Goal: Task Accomplishment & Management: Manage account settings

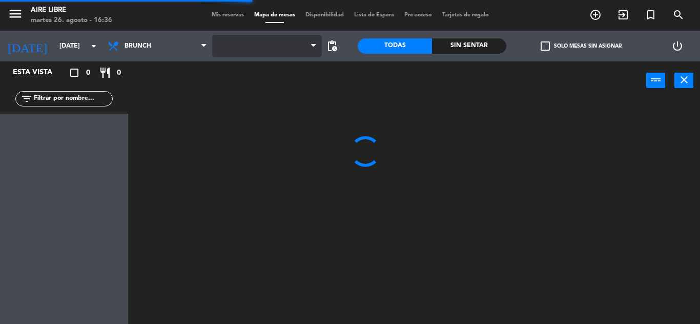
click at [286, 41] on span at bounding box center [267, 46] width 110 height 23
click at [269, 53] on span "Aire Libre 1P" at bounding box center [267, 46] width 110 height 23
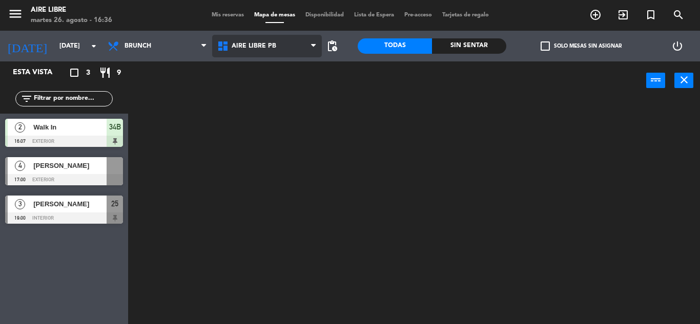
click at [266, 84] on ng-component "menu Aire Libre [DATE] 26. agosto - 16:36 Mis reservas Mapa de mesas Disponibil…" at bounding box center [350, 162] width 700 height 324
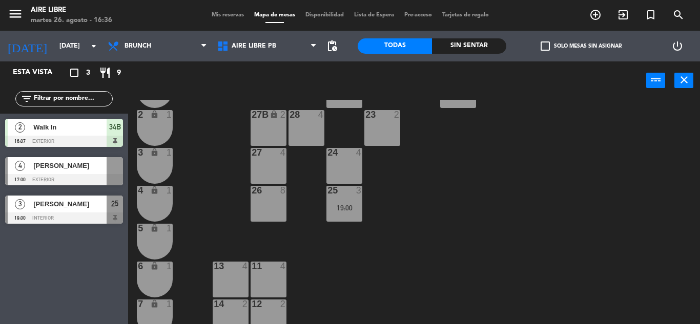
scroll to position [235, 0]
click at [302, 180] on div "42 2 43 2 31 7 32 7 33 7 42B 2 43B 2 41 8 44 2 45 2 46 2 35 4 34 4 36 2 45B 2 3…" at bounding box center [417, 212] width 564 height 224
click at [145, 58] on div "Desayuno Brunch Almuerzo Cena Brunch Desayuno Brunch Almuerzo Cena" at bounding box center [157, 46] width 110 height 31
click at [154, 40] on span "Brunch" at bounding box center [157, 46] width 110 height 23
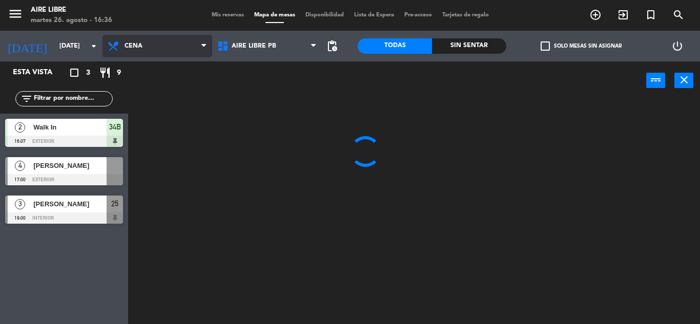
scroll to position [0, 0]
click at [146, 135] on ng-component "menu Aire Libre [DATE] 26. agosto - 16:36 Mis reservas Mapa de mesas Disponibil…" at bounding box center [350, 162] width 700 height 324
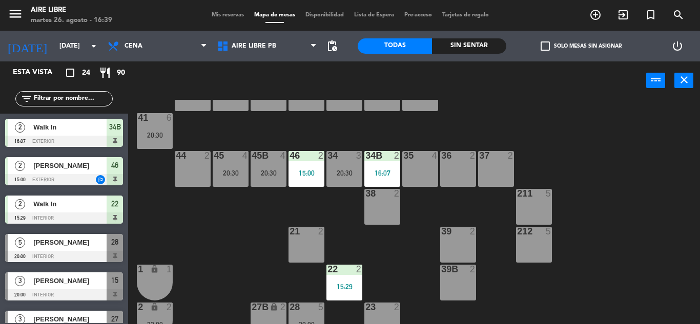
scroll to position [19, 0]
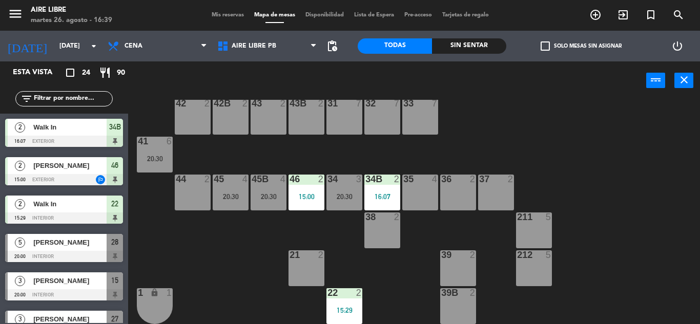
click at [91, 96] on input "text" at bounding box center [72, 98] width 79 height 11
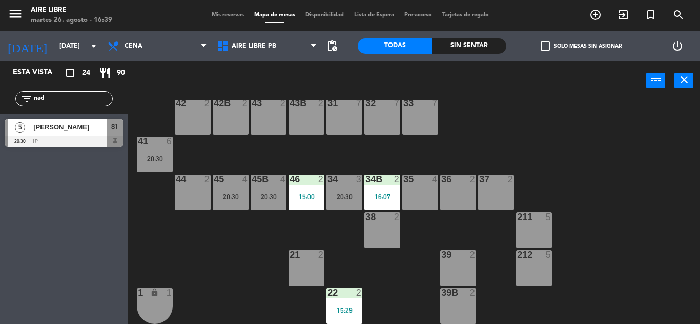
type input "nad"
click at [48, 120] on div "5 [PERSON_NAME] 20:30 1p 81" at bounding box center [64, 133] width 128 height 38
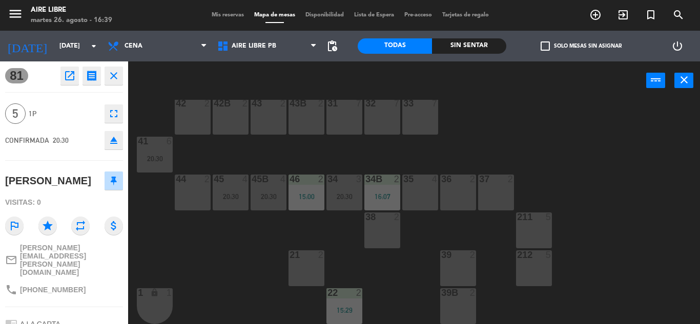
click at [73, 74] on icon "open_in_new" at bounding box center [69, 76] width 12 height 12
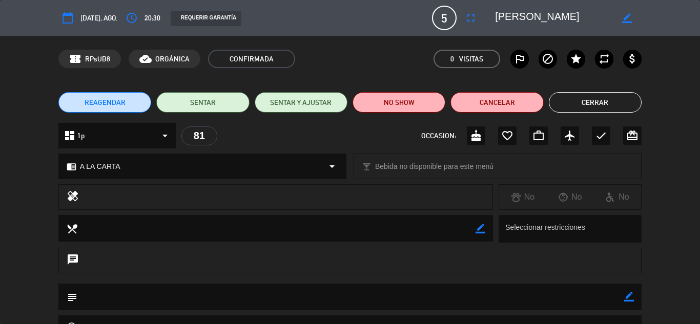
click at [621, 100] on button "Cerrar" at bounding box center [594, 102] width 93 height 20
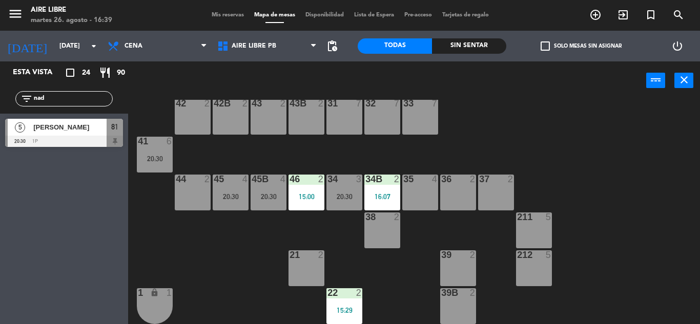
click at [80, 97] on input "nad" at bounding box center [72, 98] width 79 height 11
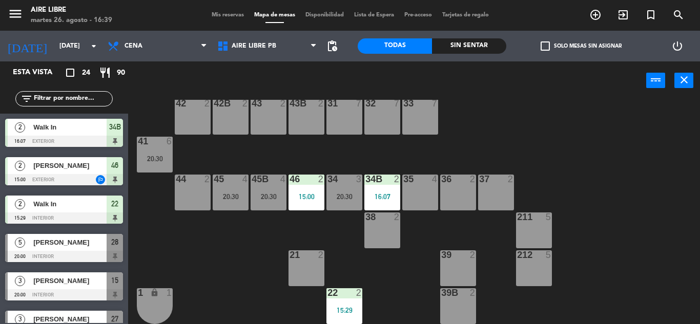
click at [222, 14] on span "Mis reservas" at bounding box center [227, 15] width 43 height 6
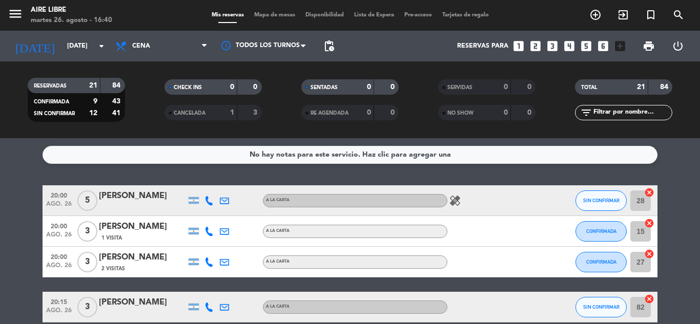
click at [601, 121] on div "TOTAL 21 84 filter_list" at bounding box center [623, 100] width 137 height 56
click at [601, 116] on input "text" at bounding box center [631, 112] width 79 height 11
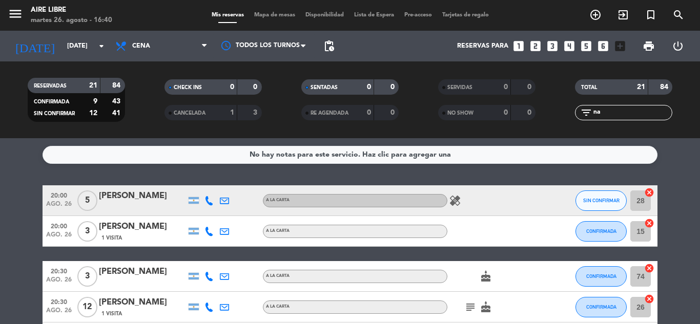
type input "n"
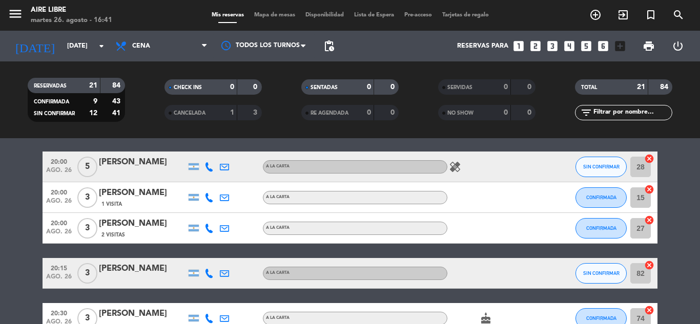
scroll to position [37, 0]
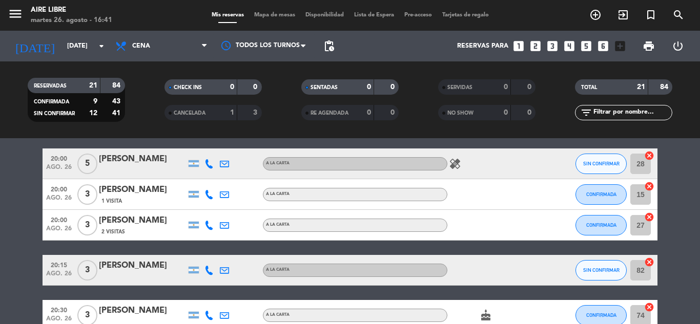
click at [157, 221] on div "[PERSON_NAME]" at bounding box center [142, 220] width 87 height 13
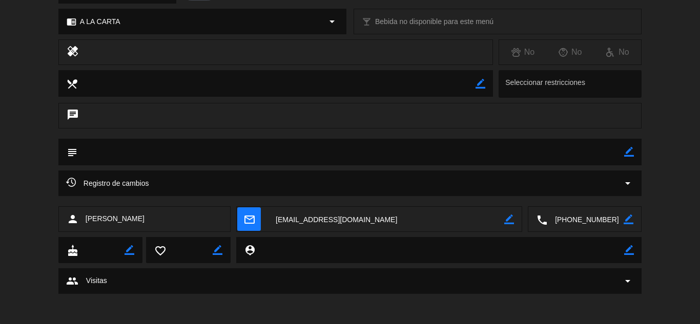
scroll to position [0, 0]
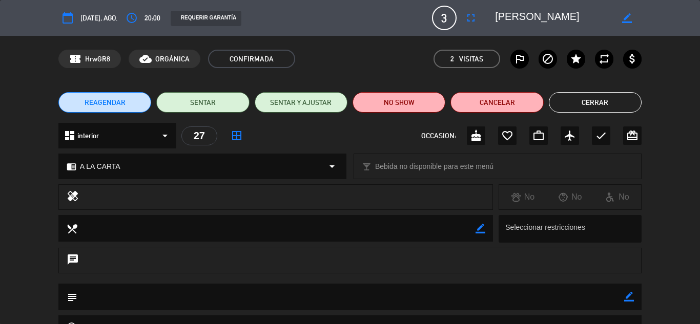
click at [613, 93] on button "Cerrar" at bounding box center [594, 102] width 93 height 20
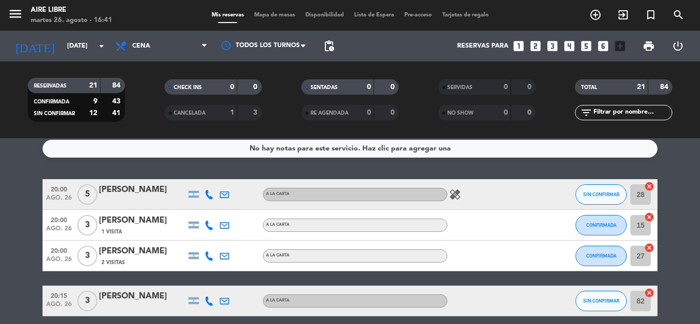
scroll to position [6, 0]
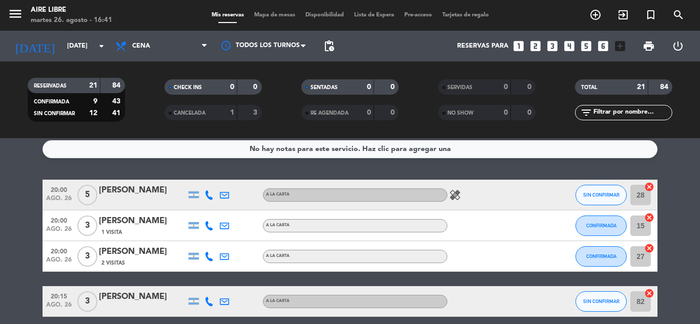
click at [133, 255] on div "[PERSON_NAME]" at bounding box center [142, 251] width 87 height 13
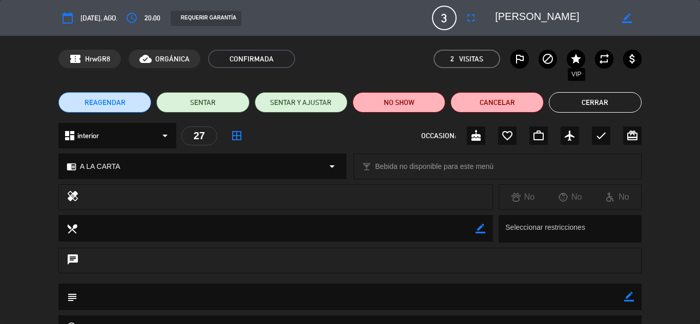
click at [581, 61] on icon "star" at bounding box center [575, 59] width 12 height 12
click at [604, 98] on button "Cerrar" at bounding box center [594, 102] width 93 height 20
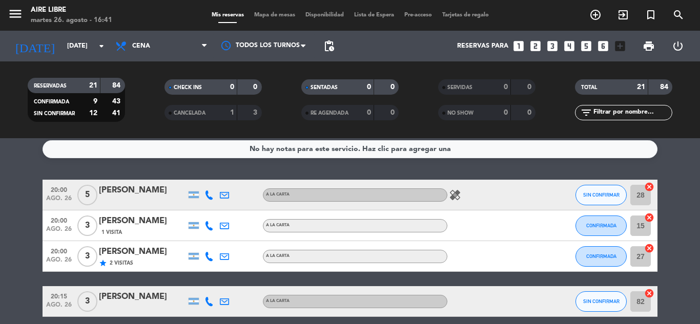
click at [159, 261] on div "star 2 Visitas" at bounding box center [142, 263] width 87 height 9
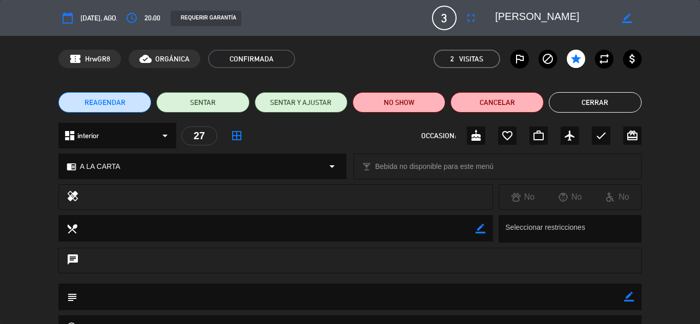
click at [582, 97] on button "Cerrar" at bounding box center [594, 102] width 93 height 20
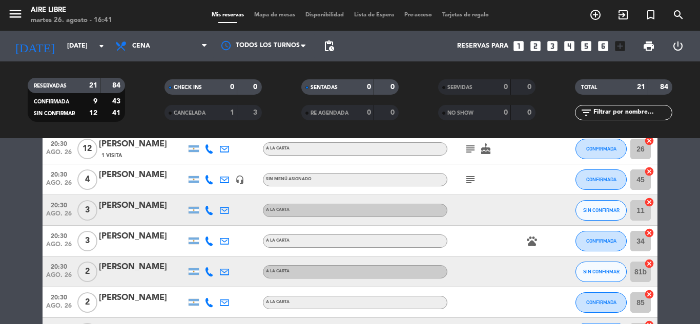
scroll to position [237, 0]
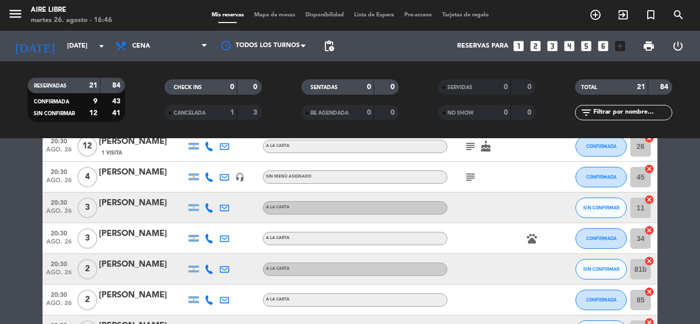
click at [603, 109] on input "text" at bounding box center [631, 112] width 79 height 11
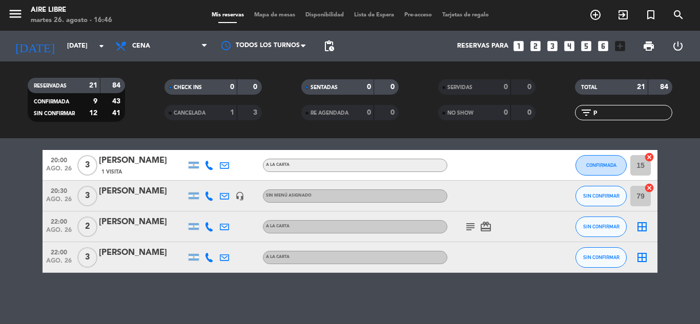
scroll to position [0, 0]
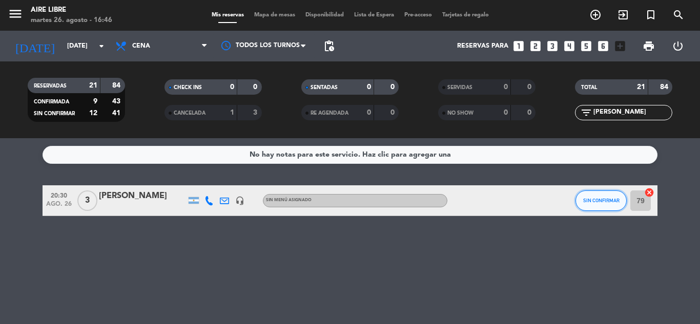
click at [596, 200] on span "SIN CONFIRMAR" at bounding box center [601, 201] width 36 height 6
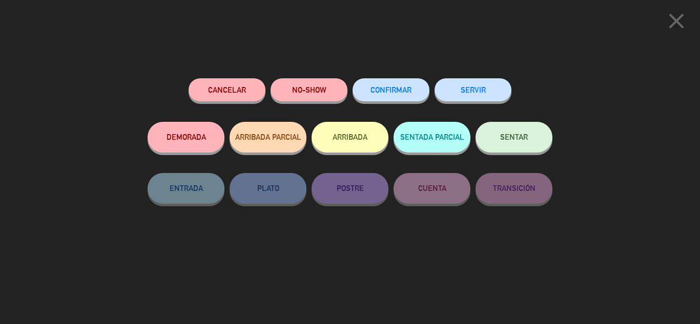
click at [389, 92] on span "CONFIRMAR" at bounding box center [390, 90] width 41 height 9
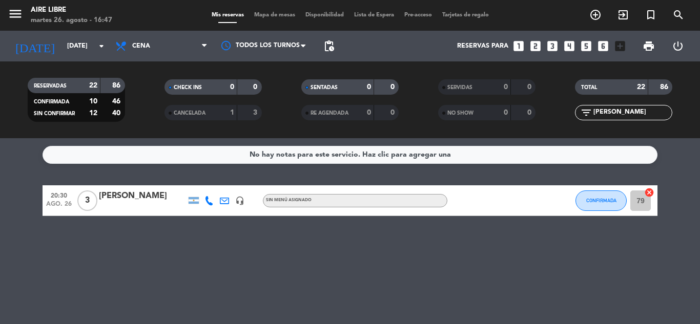
click at [638, 117] on input "[PERSON_NAME]" at bounding box center [631, 112] width 79 height 11
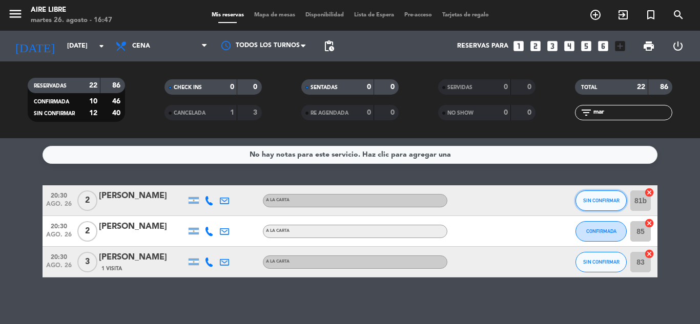
click at [604, 200] on span "SIN CONFIRMAR" at bounding box center [601, 201] width 36 height 6
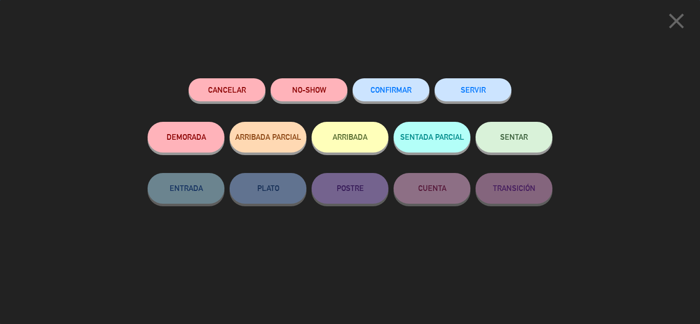
click at [394, 94] on span "CONFIRMAR" at bounding box center [390, 90] width 41 height 9
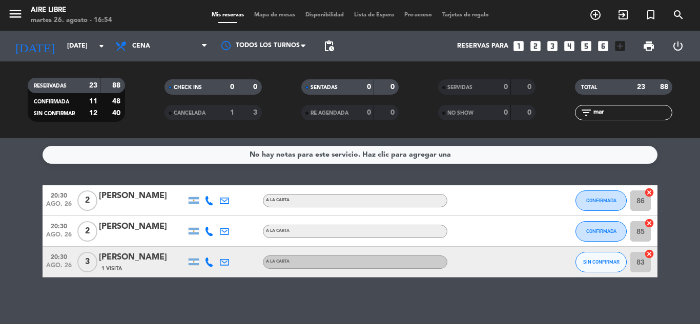
click at [622, 111] on input "mar" at bounding box center [631, 112] width 79 height 11
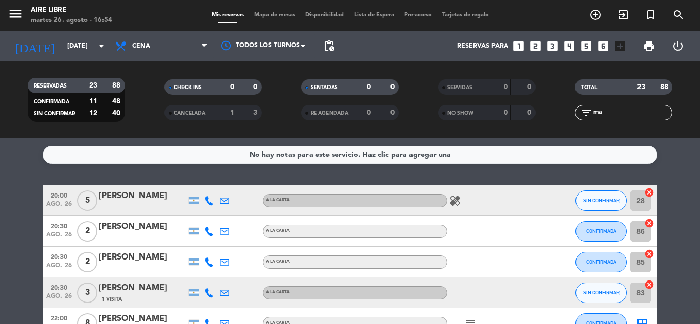
type input "m"
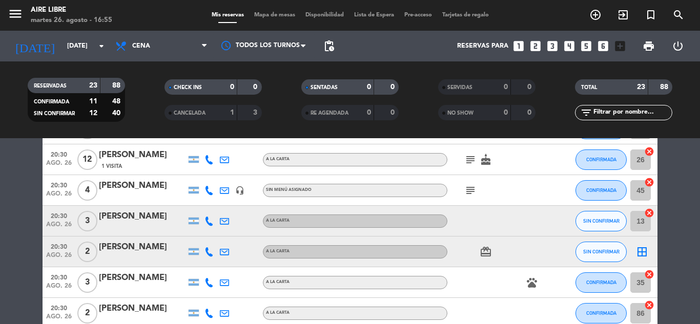
scroll to position [228, 0]
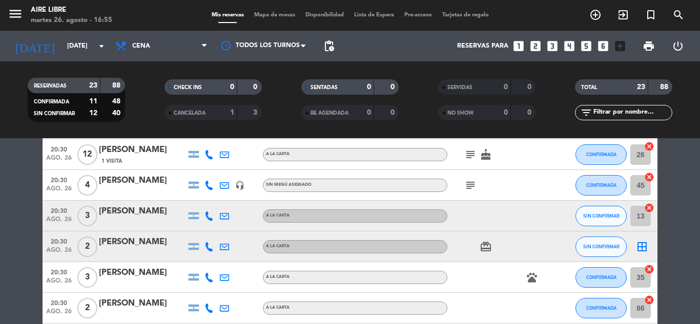
click at [642, 247] on icon "border_all" at bounding box center [641, 247] width 12 height 12
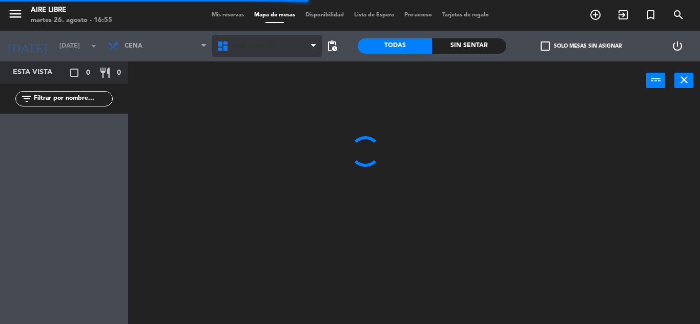
click at [246, 44] on span "Aire Libre 1P" at bounding box center [253, 46] width 44 height 7
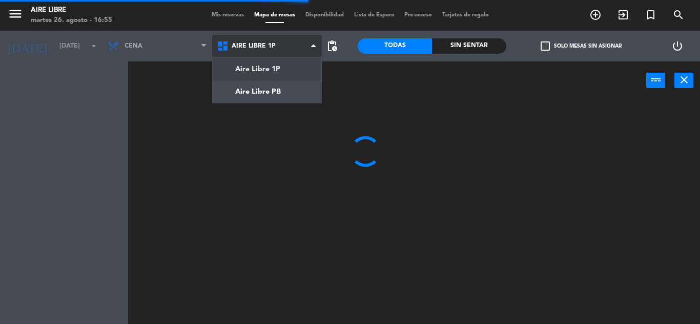
click at [257, 93] on ng-component "menu Aire Libre [DATE] 26. agosto - 16:55 Mis reservas Mapa de mesas Disponibil…" at bounding box center [350, 162] width 700 height 324
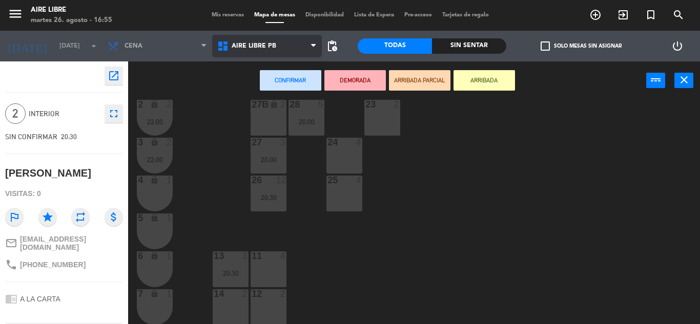
scroll to position [284, 0]
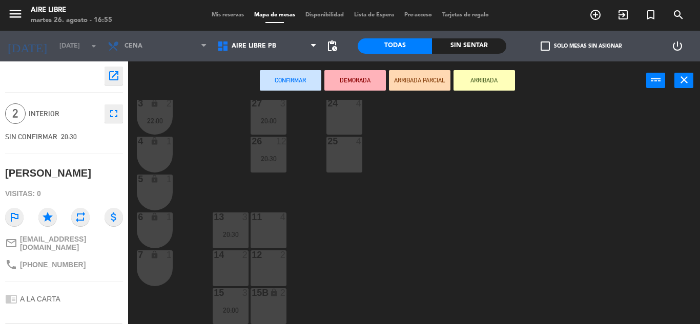
click at [238, 268] on div "14 2" at bounding box center [231, 268] width 36 height 36
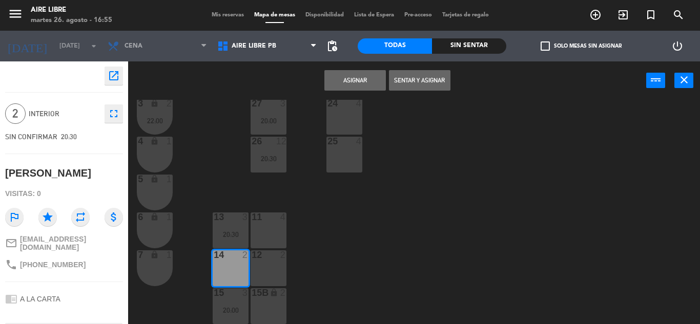
click at [358, 82] on button "Asignar" at bounding box center [354, 80] width 61 height 20
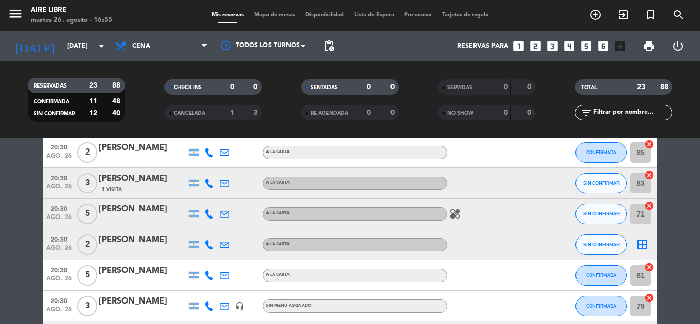
scroll to position [413, 0]
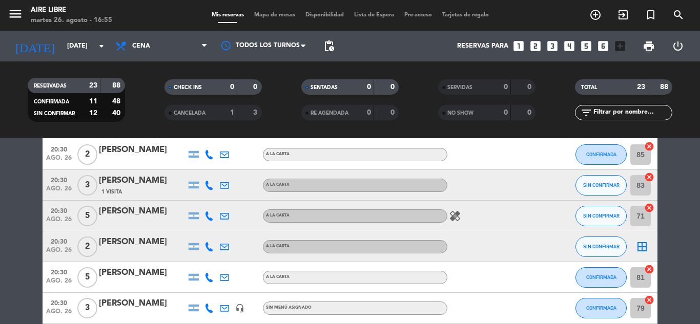
click at [636, 248] on icon "border_all" at bounding box center [641, 247] width 12 height 12
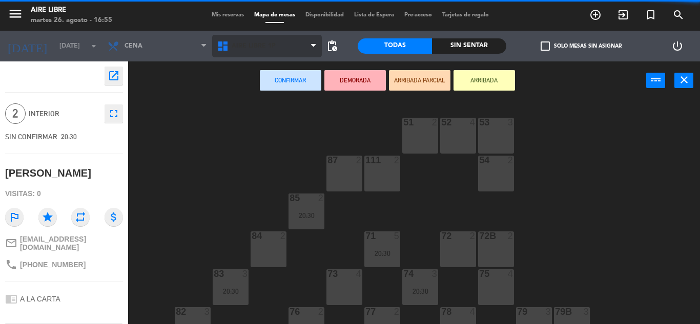
click at [250, 44] on span "Aire Libre 1P" at bounding box center [253, 46] width 44 height 7
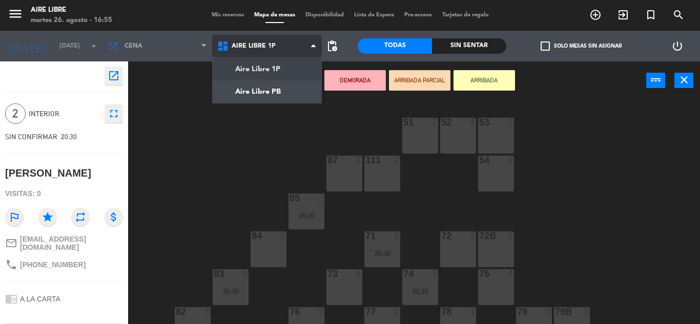
click at [269, 91] on ng-component "menu Aire Libre [DATE] 26. agosto - 16:55 Mis reservas Mapa de mesas Disponibil…" at bounding box center [350, 162] width 700 height 324
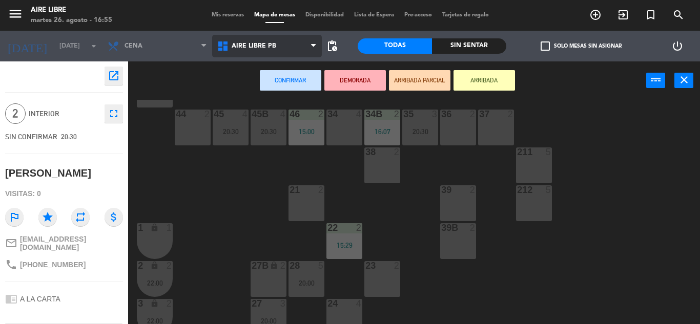
scroll to position [86, 0]
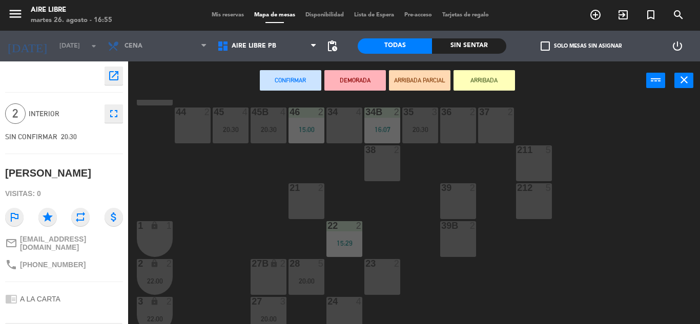
click at [376, 273] on div "23 2" at bounding box center [382, 277] width 36 height 36
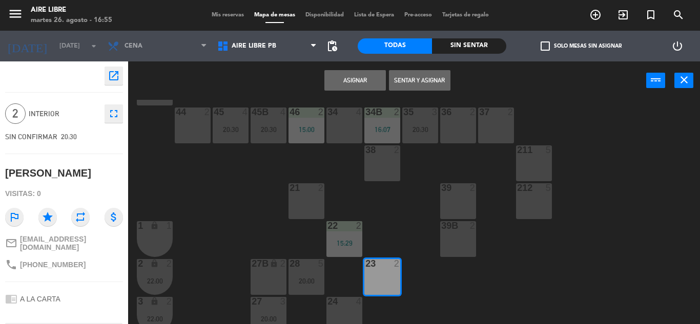
click at [354, 78] on button "Asignar" at bounding box center [354, 80] width 61 height 20
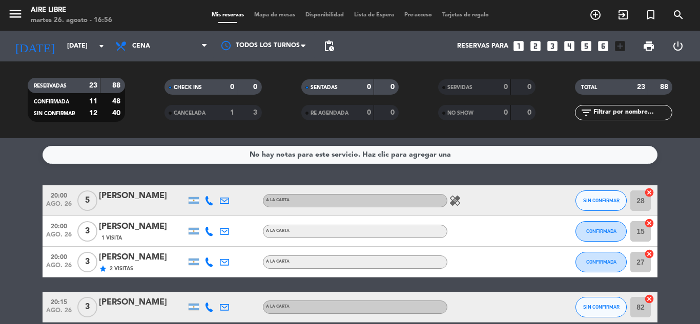
click at [457, 200] on icon "healing" at bounding box center [455, 201] width 12 height 12
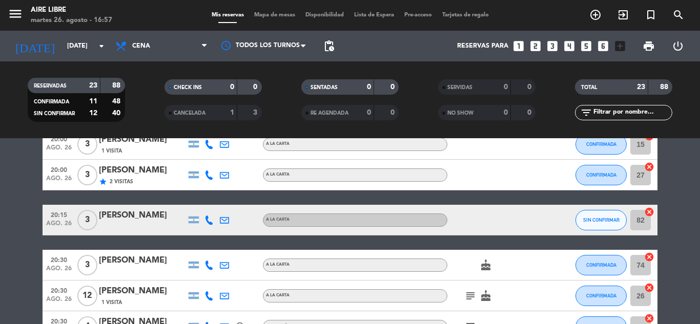
scroll to position [129, 0]
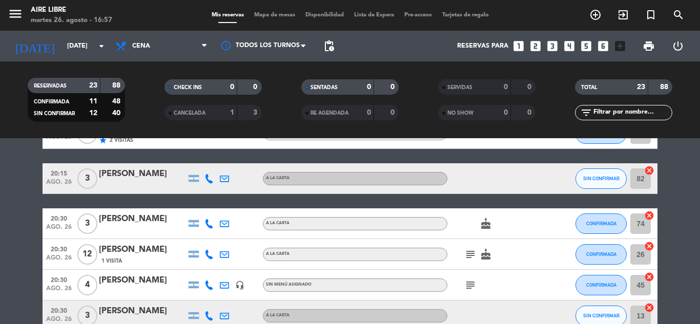
click at [483, 222] on icon "cake" at bounding box center [485, 224] width 12 height 12
click at [472, 257] on icon "subject" at bounding box center [470, 254] width 12 height 12
click at [471, 287] on icon "subject" at bounding box center [470, 285] width 12 height 12
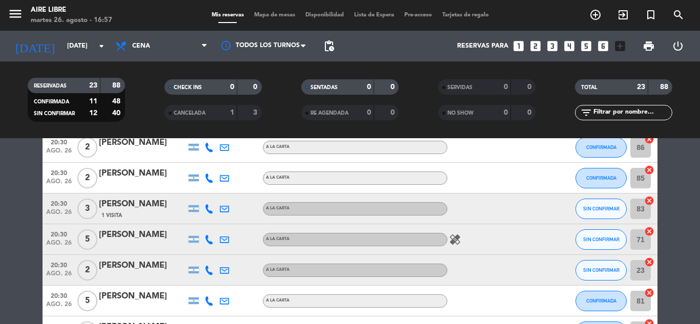
scroll to position [390, 0]
click at [455, 243] on icon "healing" at bounding box center [455, 239] width 12 height 12
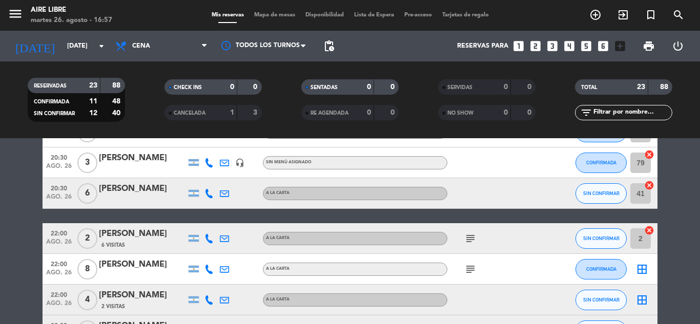
scroll to position [559, 0]
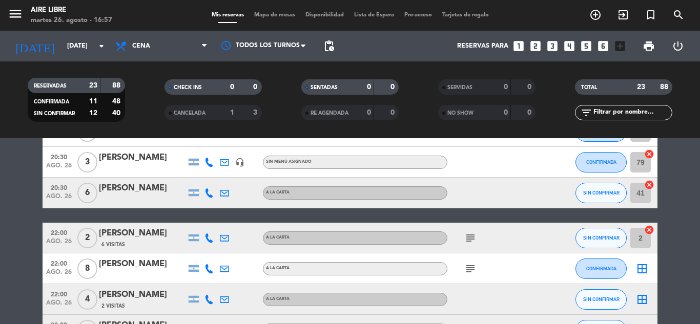
click at [471, 269] on icon "subject" at bounding box center [470, 269] width 12 height 12
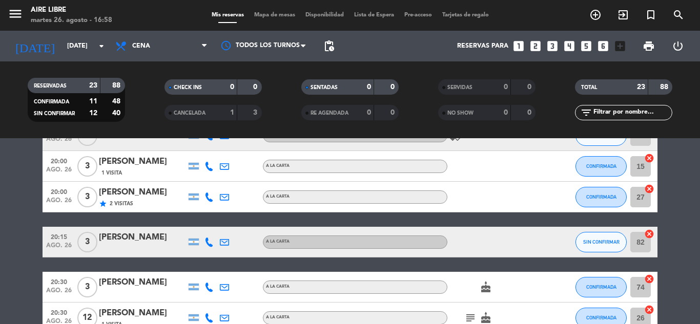
scroll to position [65, 0]
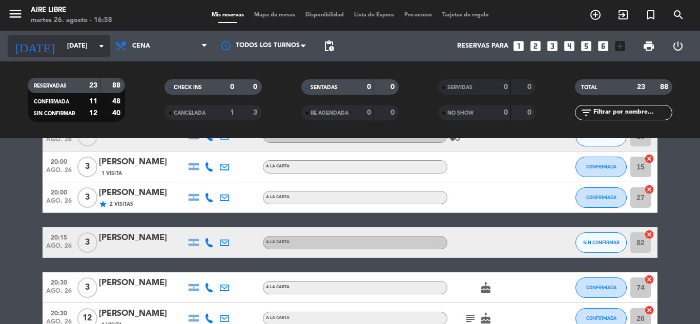
click at [65, 47] on input "[DATE]" at bounding box center [105, 45] width 87 height 17
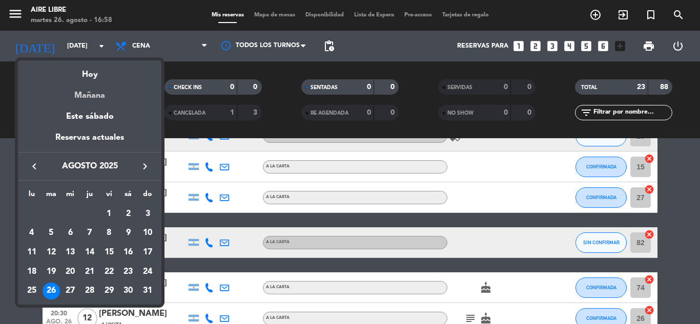
click at [95, 96] on div "Mañana" at bounding box center [89, 91] width 143 height 21
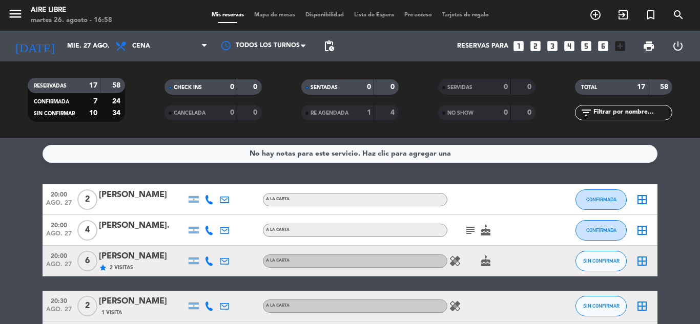
scroll to position [0, 0]
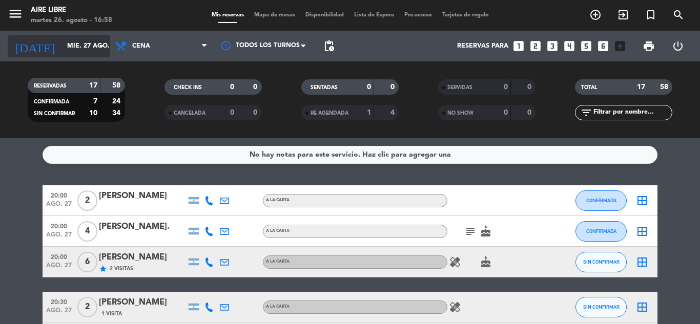
click at [64, 44] on input "mié. 27 ago." at bounding box center [105, 45] width 87 height 17
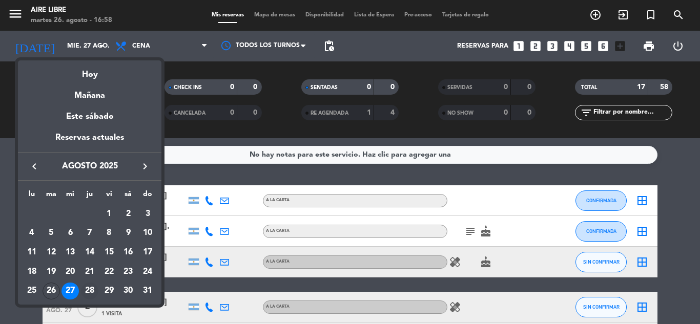
click at [86, 291] on div "28" at bounding box center [89, 291] width 17 height 17
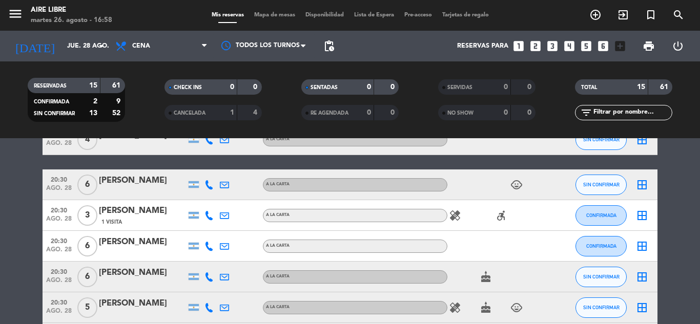
scroll to position [215, 0]
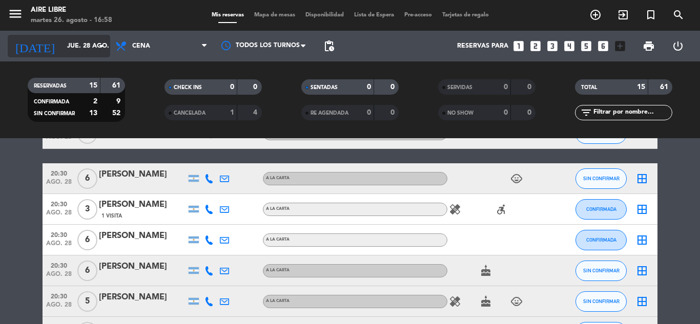
click at [62, 50] on input "jue. 28 ago." at bounding box center [105, 45] width 87 height 17
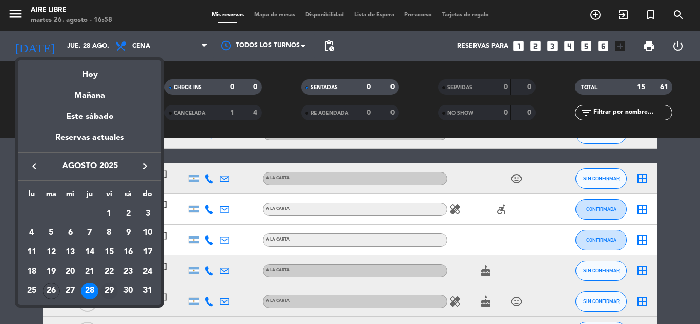
click at [109, 290] on div "29" at bounding box center [108, 291] width 17 height 17
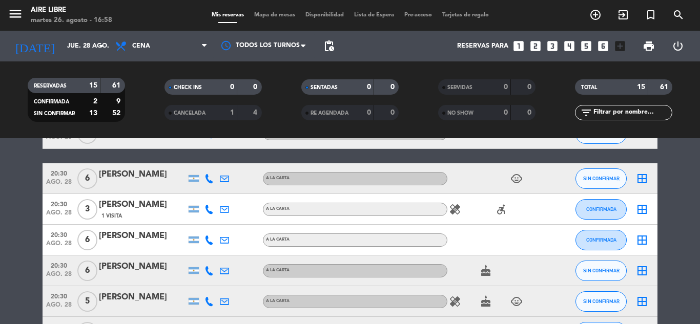
type input "vie. 29 ago."
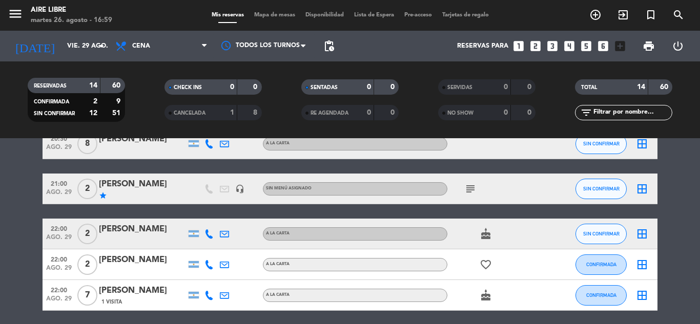
scroll to position [378, 0]
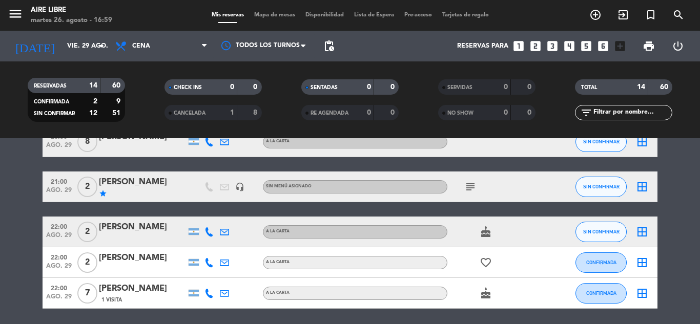
click at [276, 14] on span "Mapa de mesas" at bounding box center [274, 15] width 51 height 6
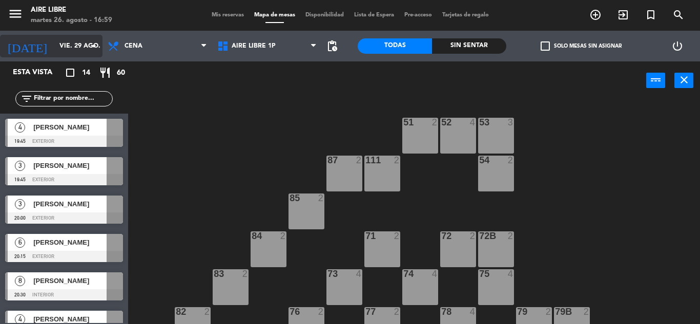
click at [56, 43] on input "vie. 29 ago." at bounding box center [97, 45] width 87 height 17
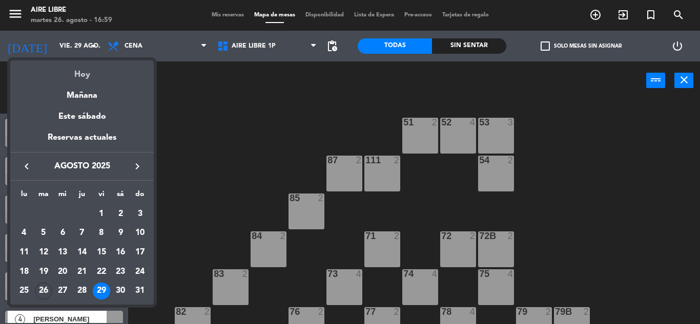
click at [81, 77] on div "Hoy" at bounding box center [81, 70] width 143 height 21
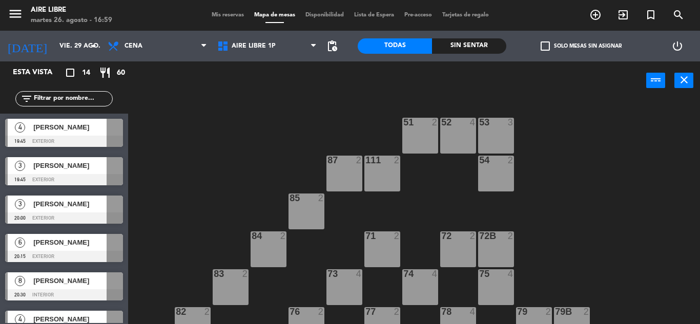
type input "[DATE]"
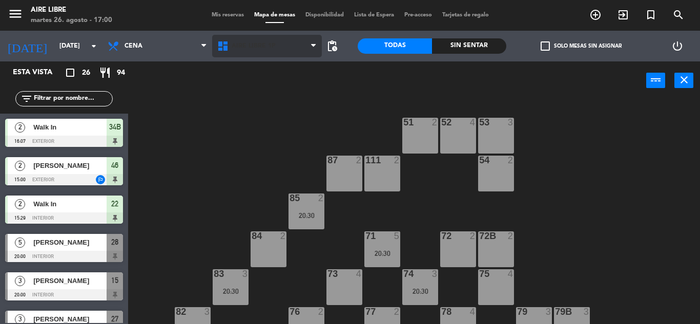
click at [241, 40] on span "Aire Libre 1P" at bounding box center [267, 46] width 110 height 23
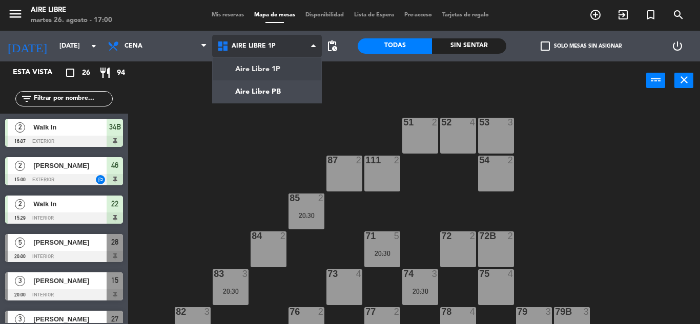
click at [259, 94] on ng-component "menu Aire Libre [DATE] 26. agosto - 17:00 Mis reservas Mapa de mesas Disponibil…" at bounding box center [350, 162] width 700 height 324
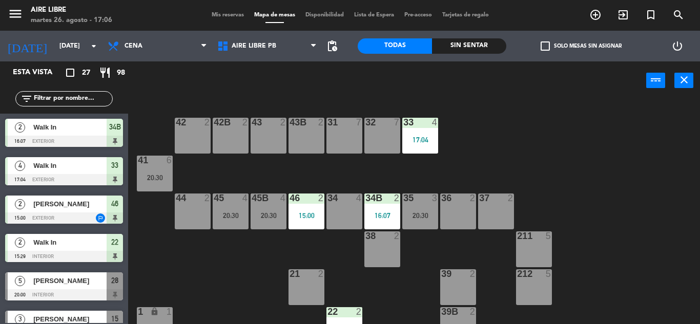
click at [544, 44] on span "check_box_outline_blank" at bounding box center [544, 45] width 9 height 9
click at [581, 46] on input "check_box_outline_blank Solo mesas sin asignar" at bounding box center [581, 46] width 0 height 0
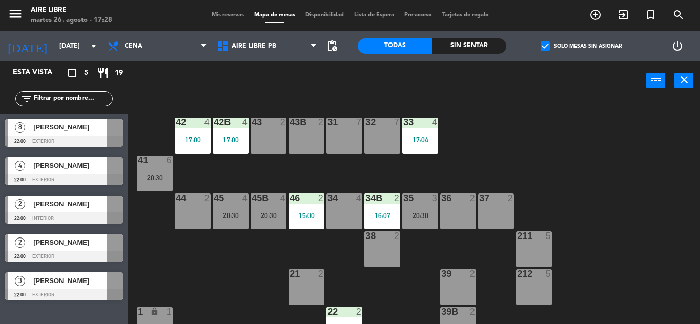
click at [547, 45] on span "check_box" at bounding box center [544, 45] width 9 height 9
click at [581, 46] on input "check_box Solo mesas sin asignar" at bounding box center [581, 46] width 0 height 0
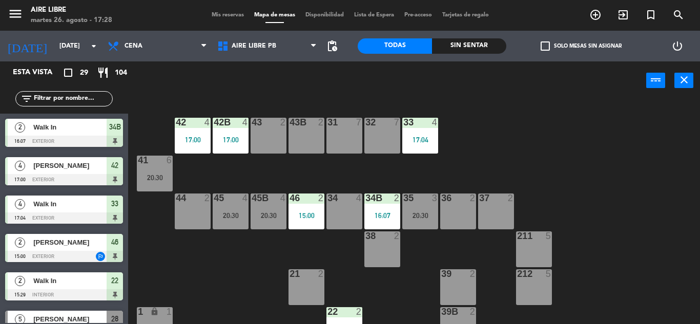
click at [83, 100] on input "text" at bounding box center [72, 98] width 79 height 11
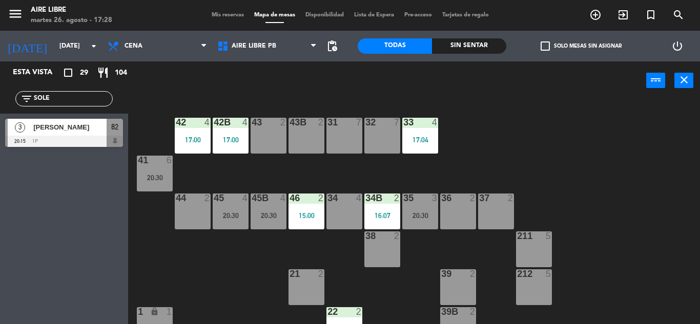
type input "SOLE"
click at [49, 143] on div at bounding box center [64, 141] width 118 height 11
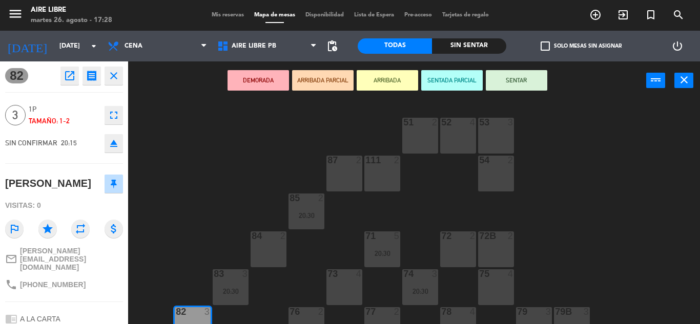
click at [71, 76] on icon "open_in_new" at bounding box center [69, 76] width 12 height 12
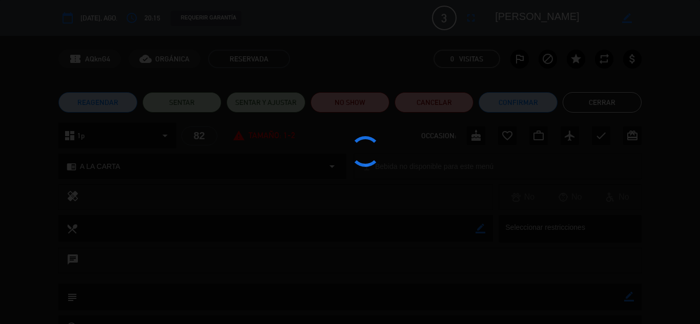
click at [522, 101] on button "Confirmar" at bounding box center [517, 102] width 79 height 20
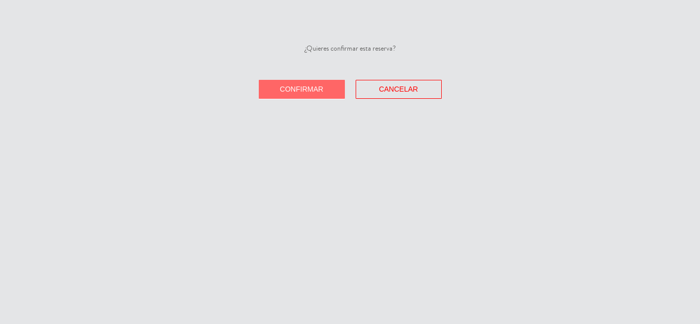
click at [302, 89] on span "Confirmar" at bounding box center [302, 89] width 44 height 8
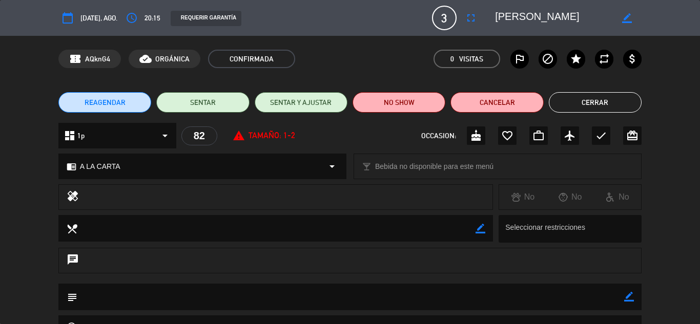
click at [601, 98] on button "Cerrar" at bounding box center [594, 102] width 93 height 20
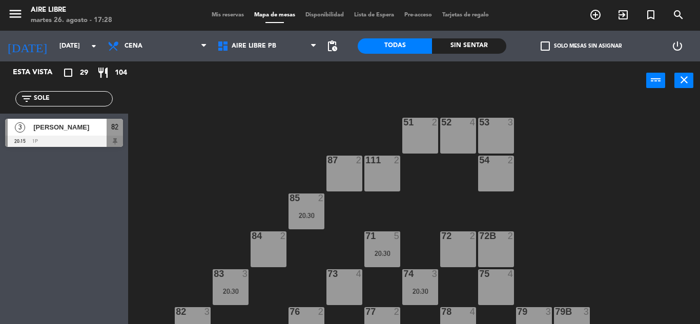
click at [61, 97] on input "SOLE" at bounding box center [72, 98] width 79 height 11
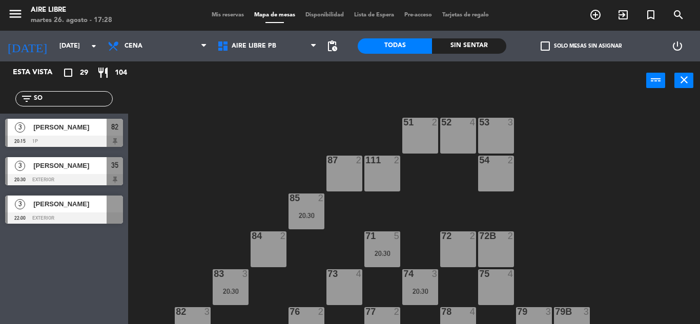
type input "S"
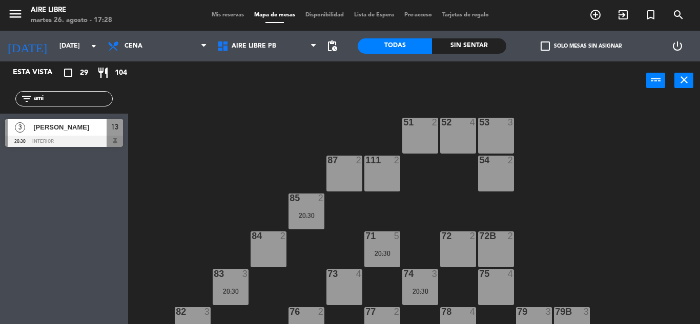
type input "ami"
click at [71, 122] on span "[PERSON_NAME]" at bounding box center [69, 127] width 73 height 11
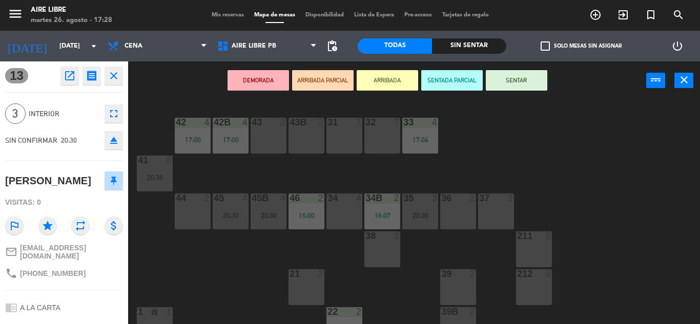
click at [71, 80] on icon "open_in_new" at bounding box center [69, 76] width 12 height 12
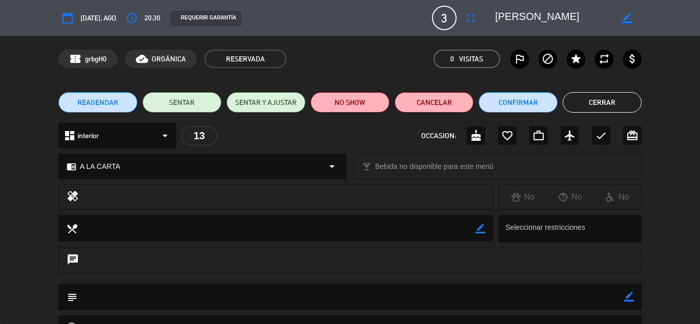
click at [507, 99] on button "Confirmar" at bounding box center [517, 102] width 79 height 20
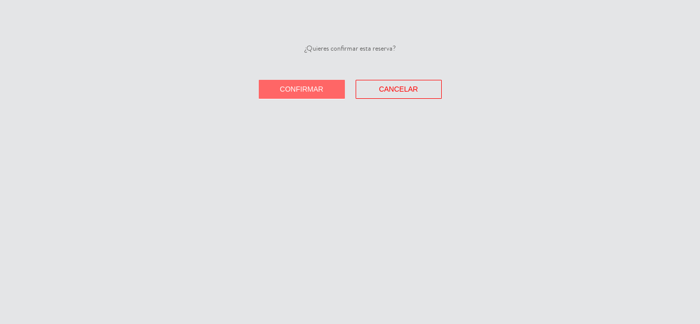
click at [301, 87] on span "Confirmar" at bounding box center [302, 89] width 44 height 8
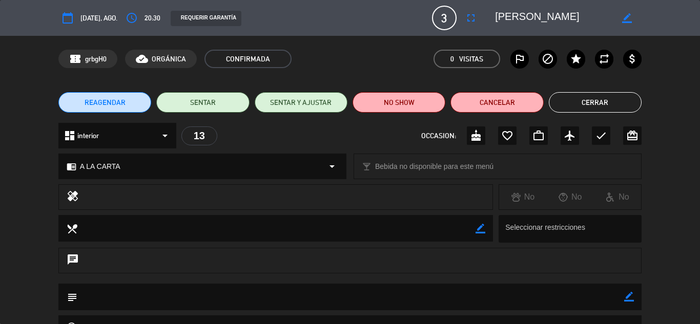
click at [596, 96] on button "Cerrar" at bounding box center [594, 102] width 93 height 20
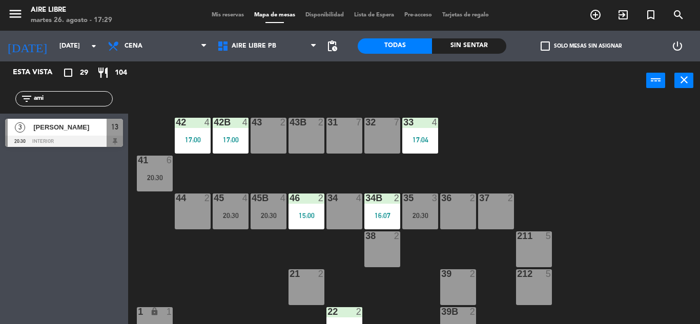
click at [56, 96] on input "ami" at bounding box center [72, 98] width 79 height 11
type input "a"
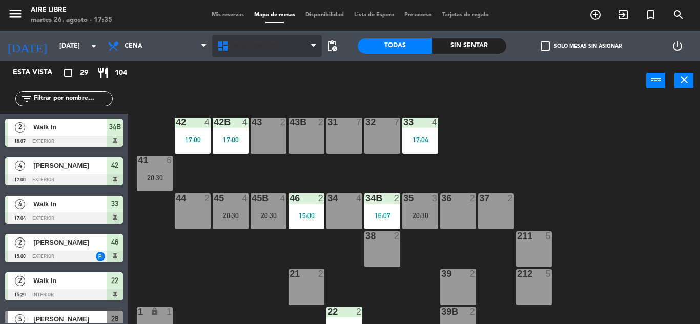
click at [249, 49] on span "Aire Libre PB" at bounding box center [253, 46] width 45 height 7
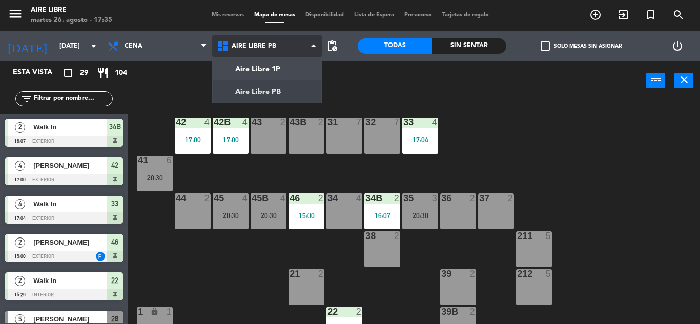
click at [268, 63] on ng-component "menu Aire Libre [DATE] 26. agosto - 17:35 Mis reservas Mapa de mesas Disponibil…" at bounding box center [350, 162] width 700 height 324
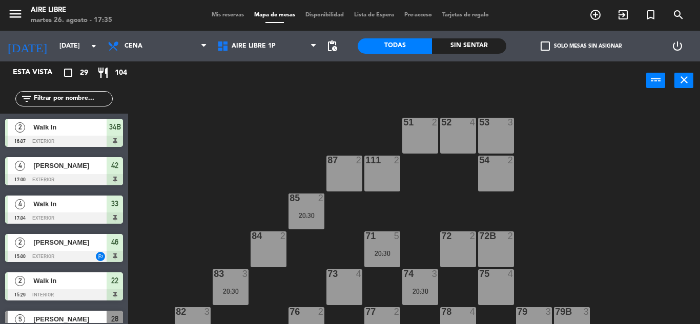
click at [540, 43] on span "check_box_outline_blank" at bounding box center [544, 45] width 9 height 9
click at [581, 46] on input "check_box_outline_blank Solo mesas sin asignar" at bounding box center [581, 46] width 0 height 0
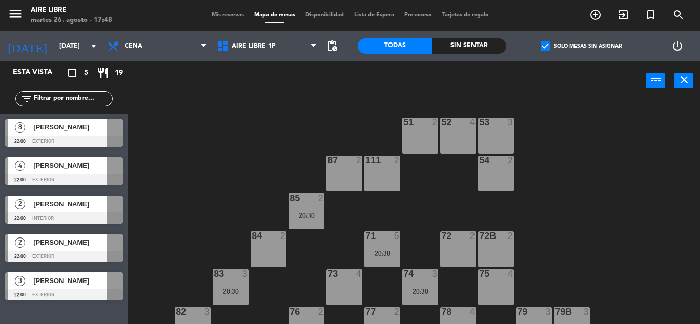
click at [601, 13] on icon "exit_to_app" at bounding box center [595, 15] width 12 height 12
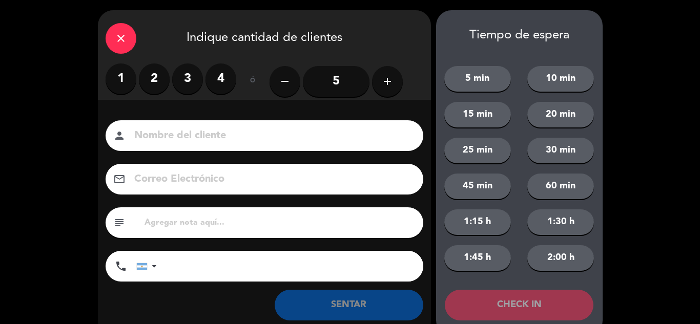
click at [154, 79] on label "2" at bounding box center [154, 78] width 31 height 31
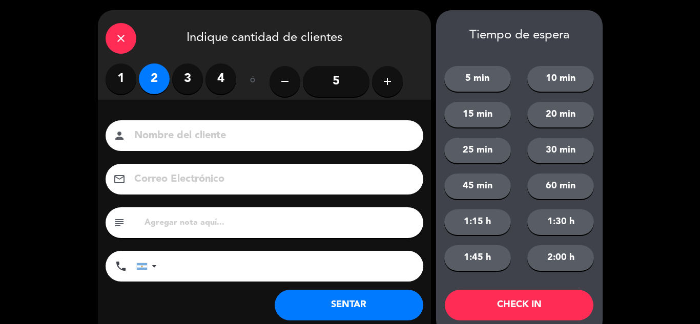
click at [331, 304] on button "SENTAR" at bounding box center [348, 305] width 149 height 31
